Goal: Task Accomplishment & Management: Manage account settings

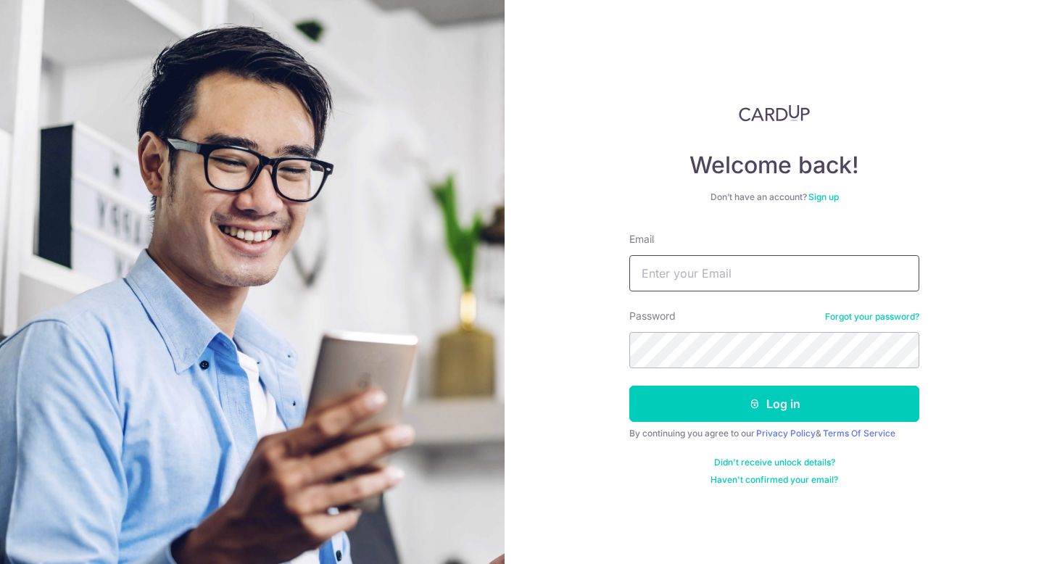
type input "[EMAIL_ADDRESS][DOMAIN_NAME]"
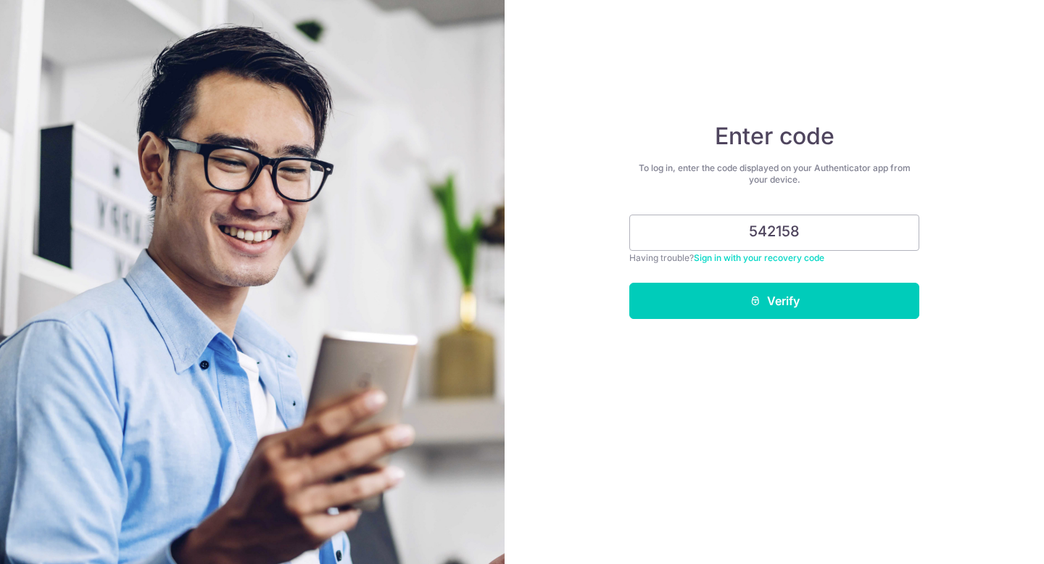
type input "542158"
click at [629, 283] on button "Verify" at bounding box center [774, 301] width 290 height 36
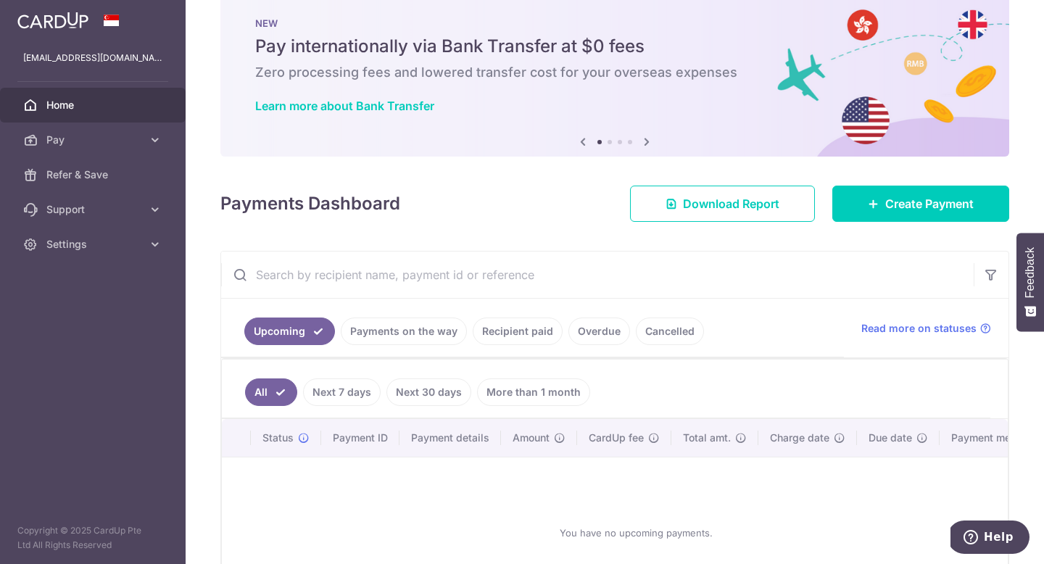
scroll to position [39, 0]
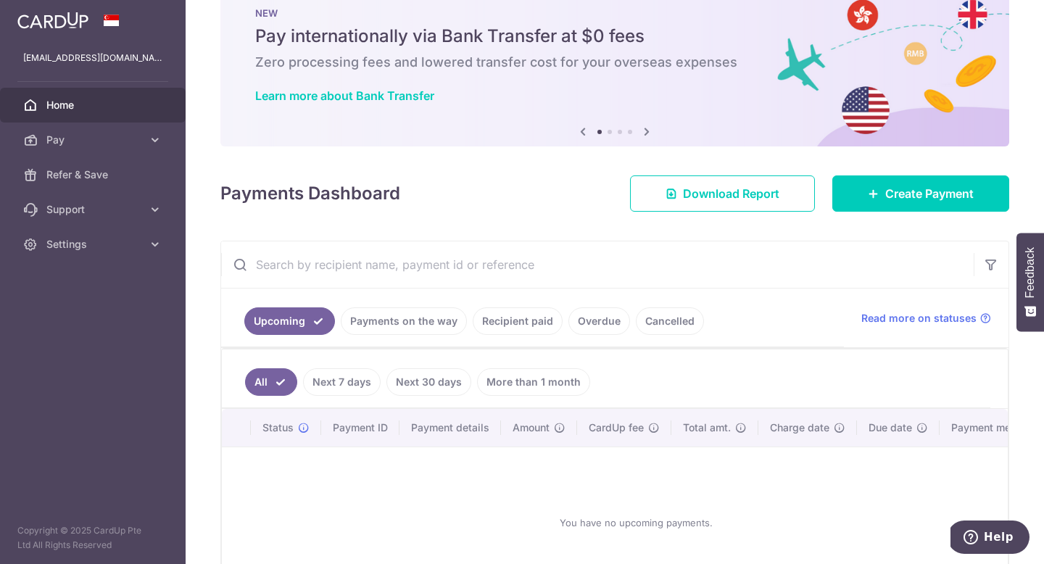
click at [403, 336] on ul "Upcoming Payments on the way Recipient paid Overdue Cancelled" at bounding box center [532, 317] width 623 height 59
click at [394, 327] on link "Payments on the way" at bounding box center [404, 321] width 126 height 28
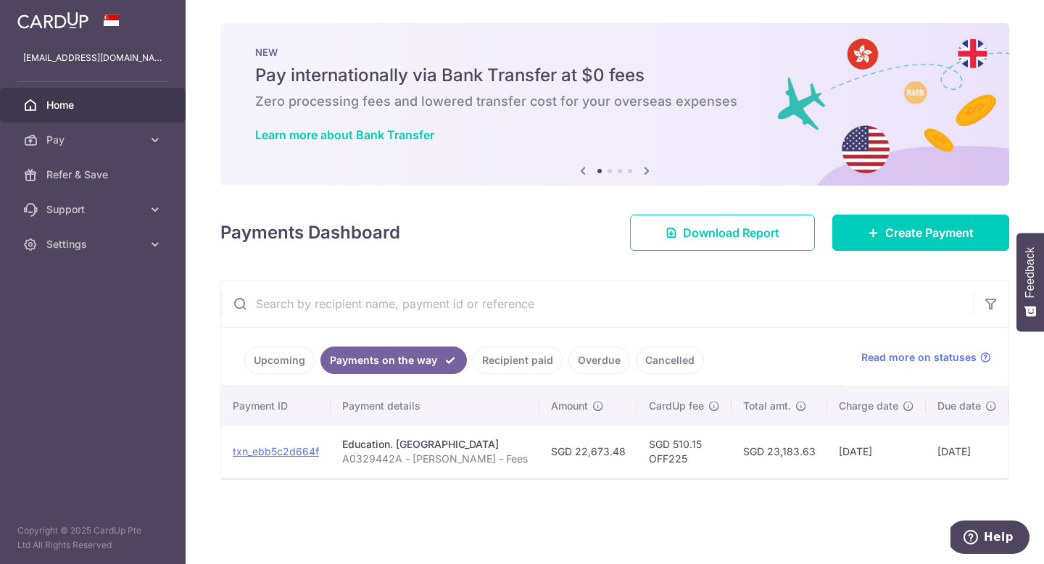
scroll to position [0, 169]
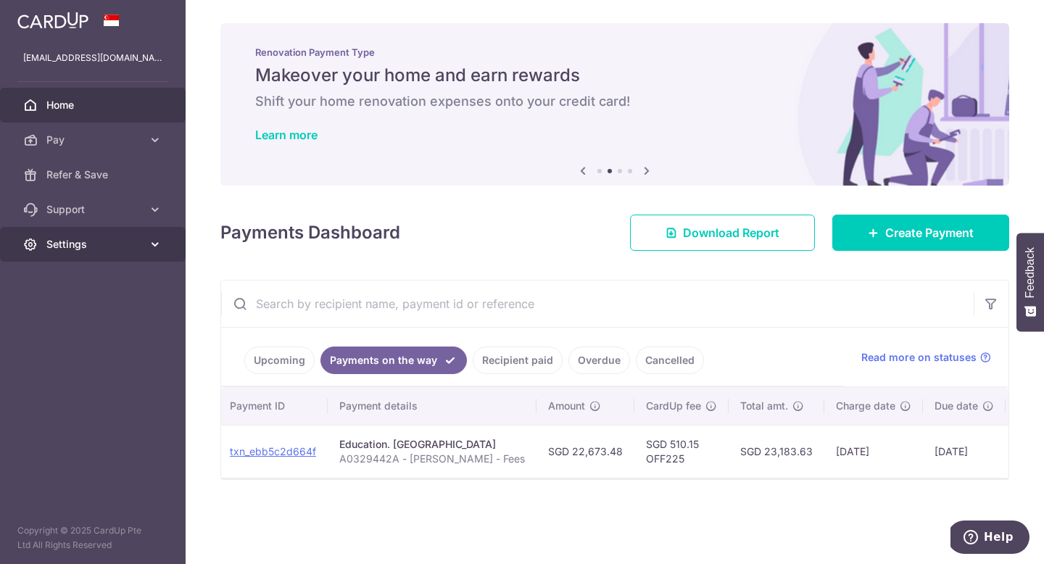
click at [107, 247] on span "Settings" at bounding box center [94, 244] width 96 height 14
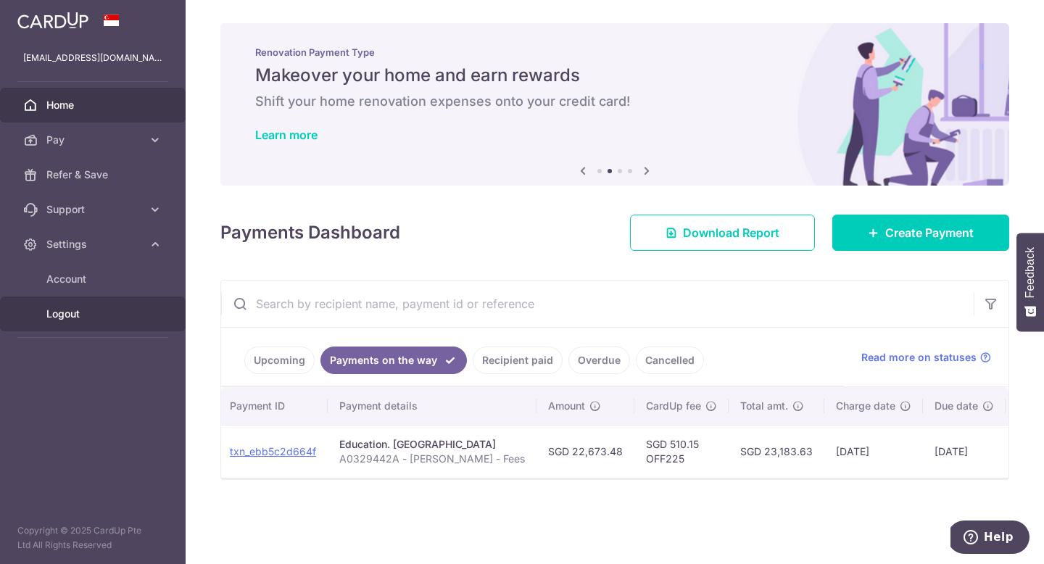
click at [70, 316] on span "Logout" at bounding box center [94, 314] width 96 height 14
